Goal: Task Accomplishment & Management: Complete application form

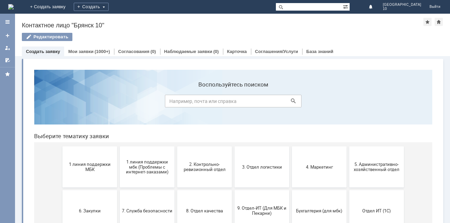
click at [202, 161] on span "2. Контрольно-ревизионный отдел" at bounding box center [204, 166] width 51 height 10
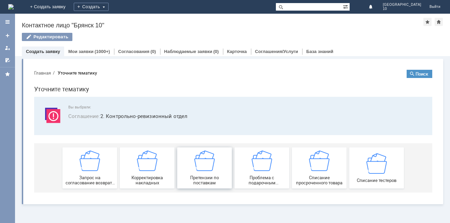
click at [205, 170] on img at bounding box center [204, 160] width 20 height 20
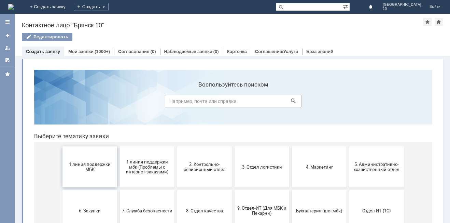
click at [89, 167] on span "1 линия поддержки МБК" at bounding box center [90, 166] width 51 height 10
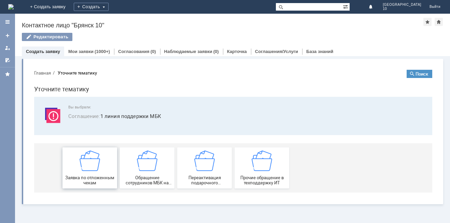
click at [91, 165] on img at bounding box center [90, 160] width 20 height 20
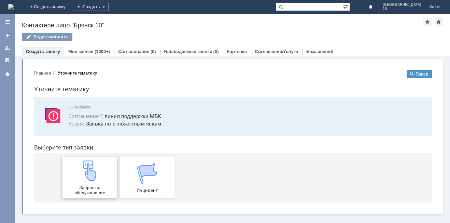
click at [86, 178] on img at bounding box center [90, 170] width 20 height 20
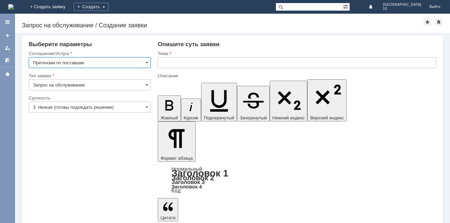
click at [164, 59] on input "text" at bounding box center [297, 62] width 279 height 11
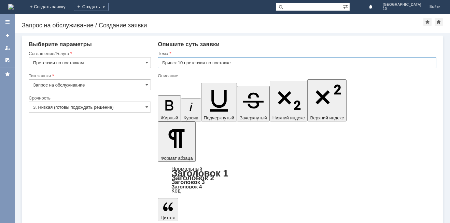
type input "Брянск 10 претензия по поставке"
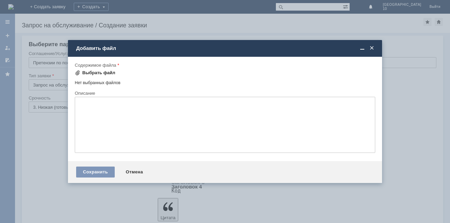
click at [78, 72] on span at bounding box center [77, 72] width 5 height 5
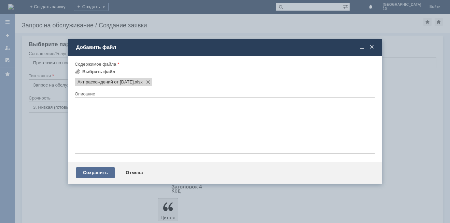
click at [91, 172] on div "Сохранить" at bounding box center [95, 172] width 39 height 11
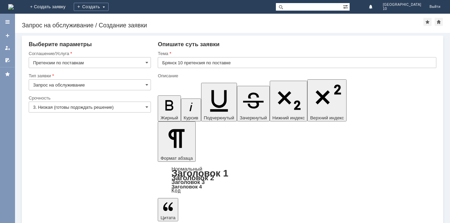
click at [163, 65] on input "text" at bounding box center [297, 62] width 279 height 11
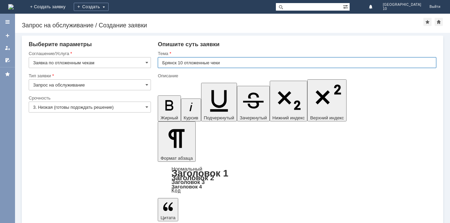
type input "Брянск 10 отложенные чеки"
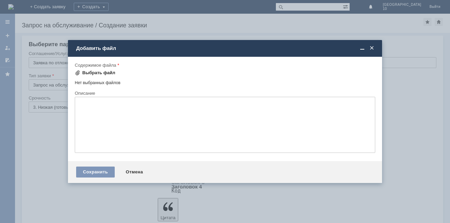
click at [76, 72] on span at bounding box center [77, 72] width 5 height 5
click at [79, 74] on span at bounding box center [77, 72] width 5 height 5
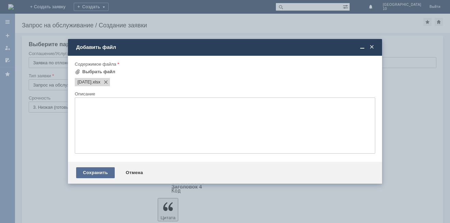
click at [89, 174] on div "Сохранить" at bounding box center [95, 172] width 39 height 11
